Goal: Information Seeking & Learning: Learn about a topic

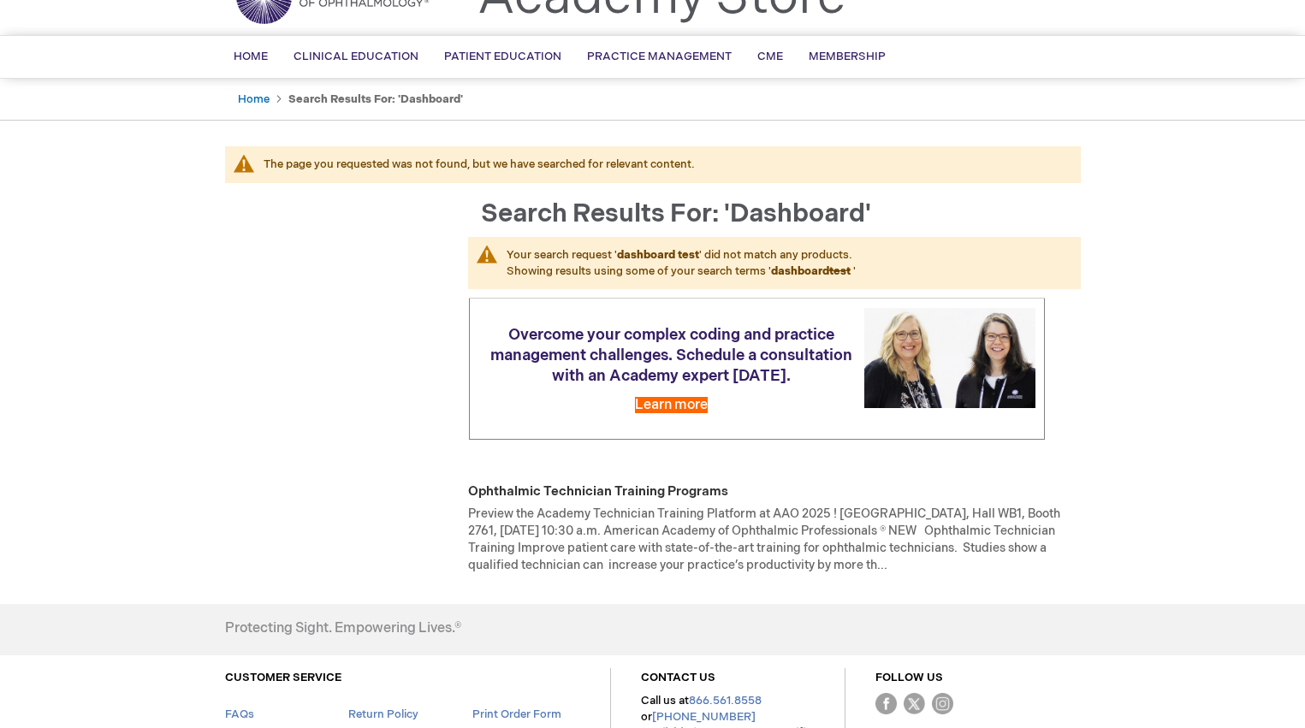
scroll to position [81, 0]
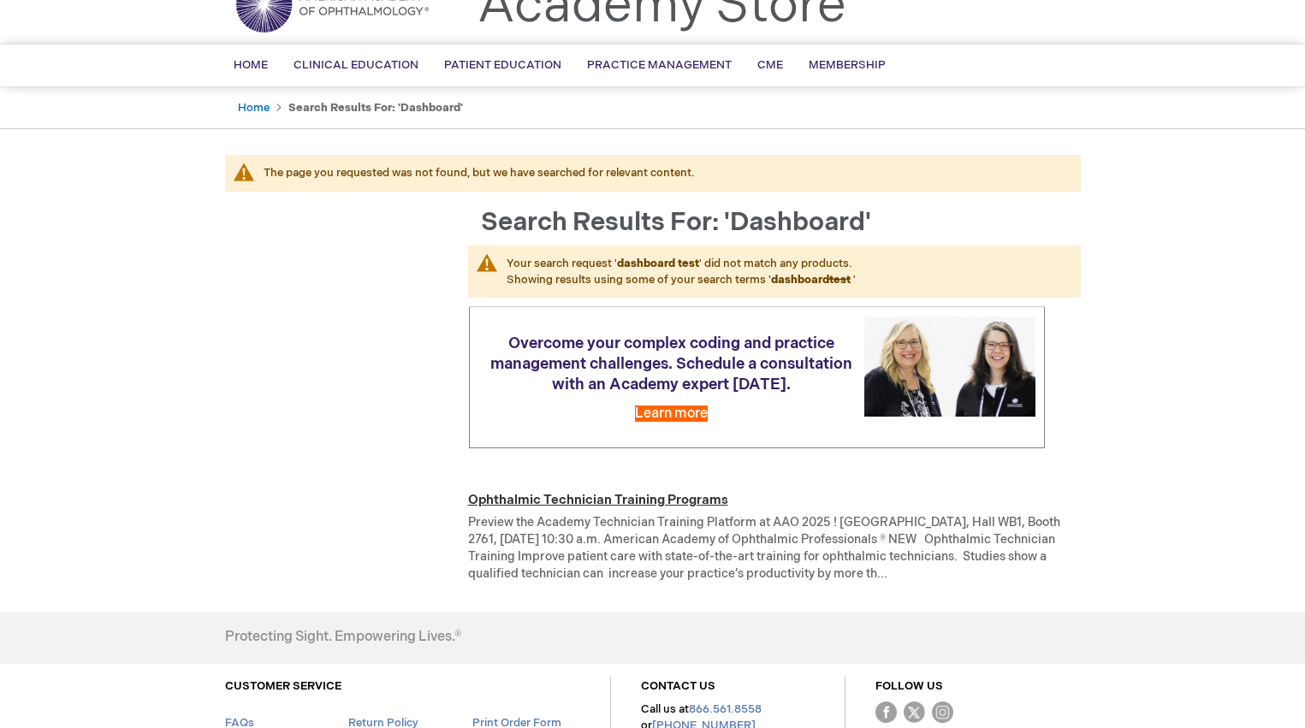
click at [668, 508] on link "Ophthalmic Technician Training Programs" at bounding box center [598, 500] width 260 height 16
